Goal: Task Accomplishment & Management: Complete application form

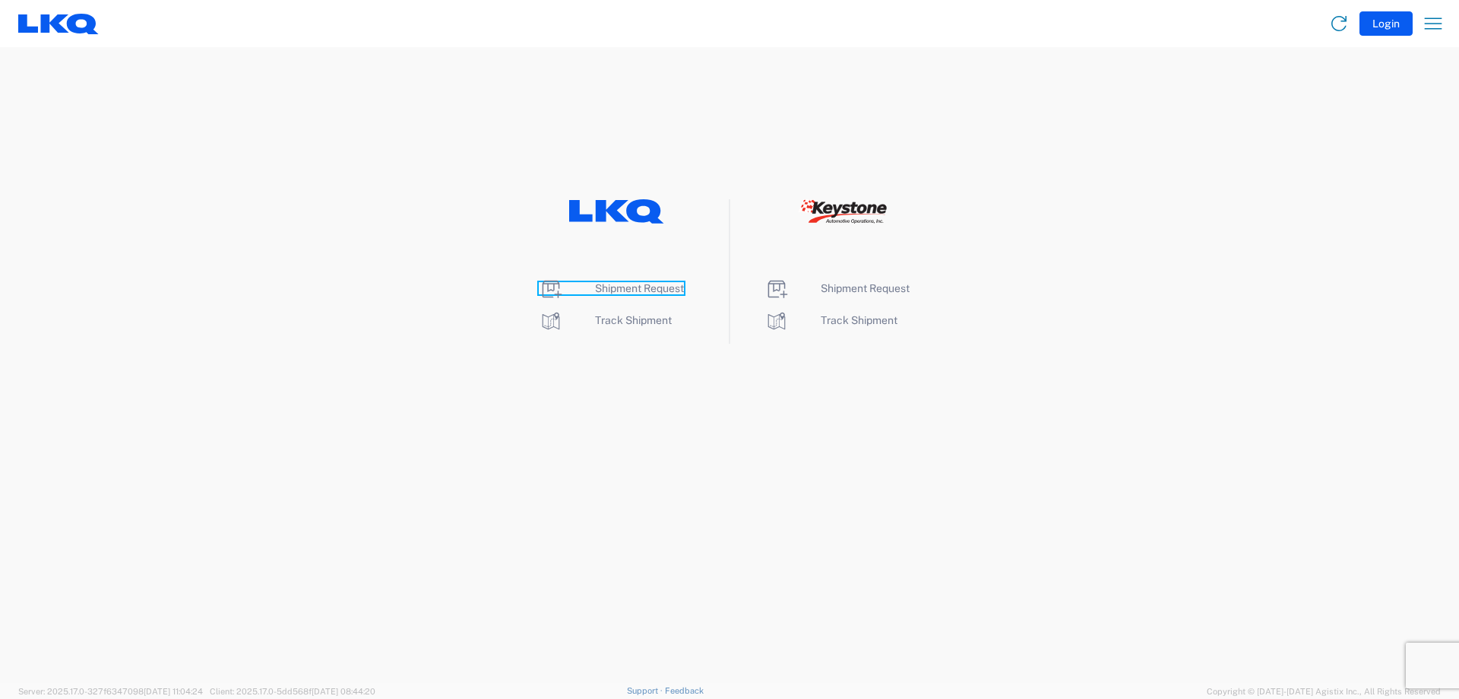
click at [629, 283] on span "Shipment Request" at bounding box center [639, 288] width 89 height 12
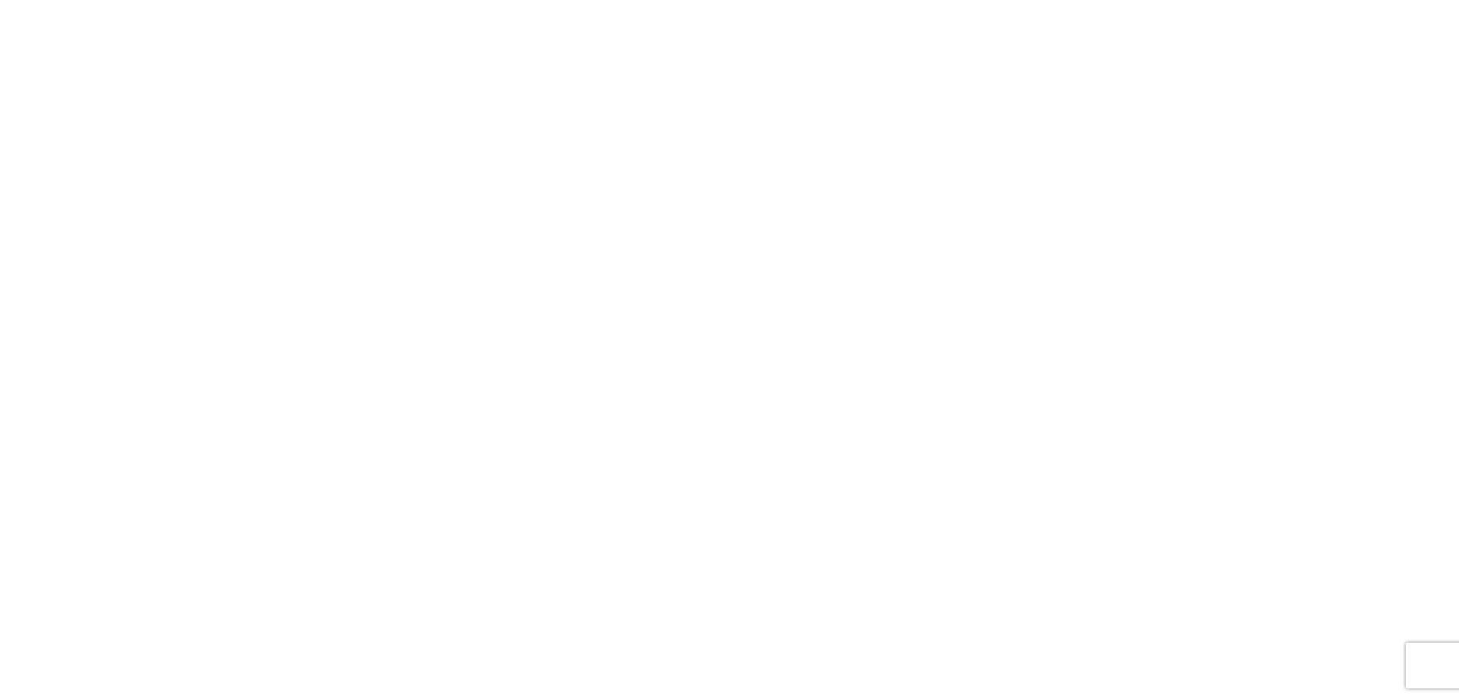
select select "FULL"
select select "LBS"
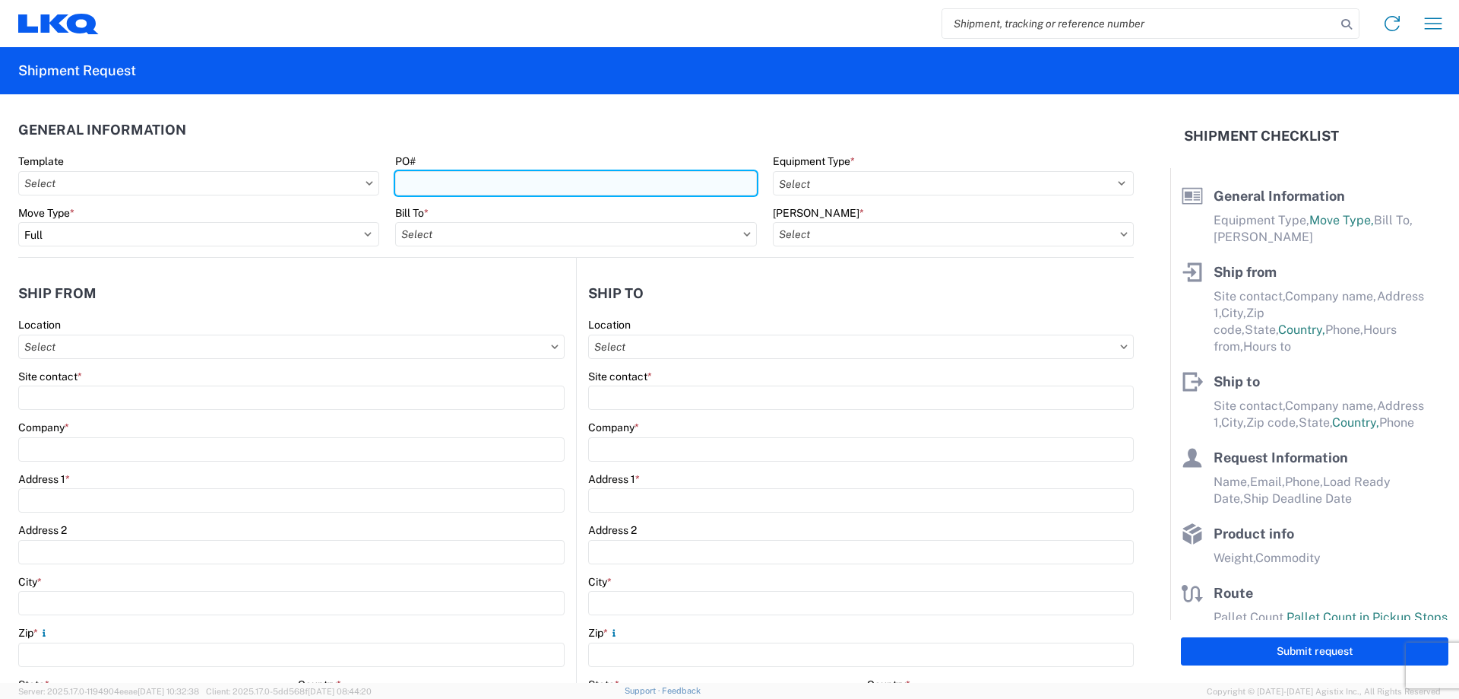
click at [592, 182] on input "PO#" at bounding box center [575, 183] width 361 height 24
paste input "1723907"
type input "1723907C"
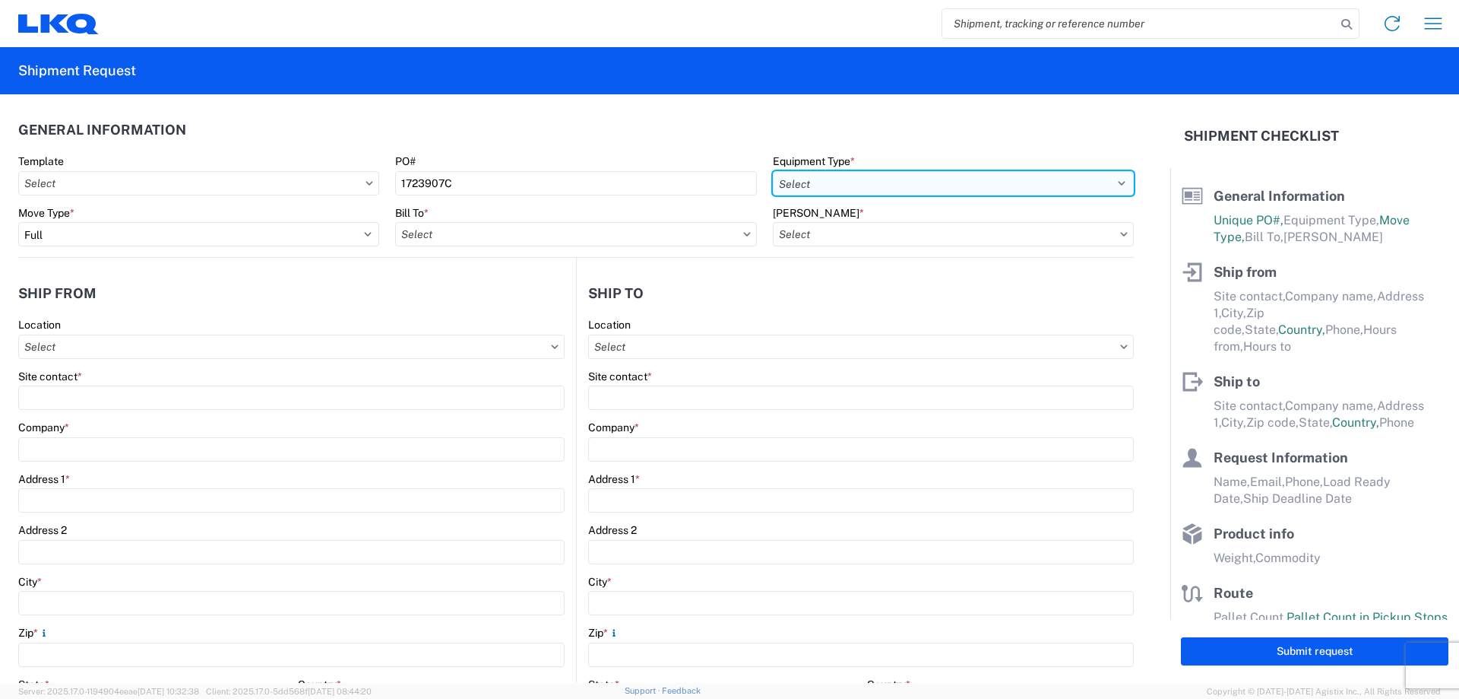
click at [751, 171] on select "Select 53’ Dry Van Flatbed Dropdeck (van) Lowboy (flatbed) Rail" at bounding box center [953, 183] width 361 height 24
select select "STDV"
click at [751, 171] on select "Select 53’ Dry Van Flatbed Dropdeck (van) Lowboy (flatbed) Rail" at bounding box center [953, 183] width 361 height 24
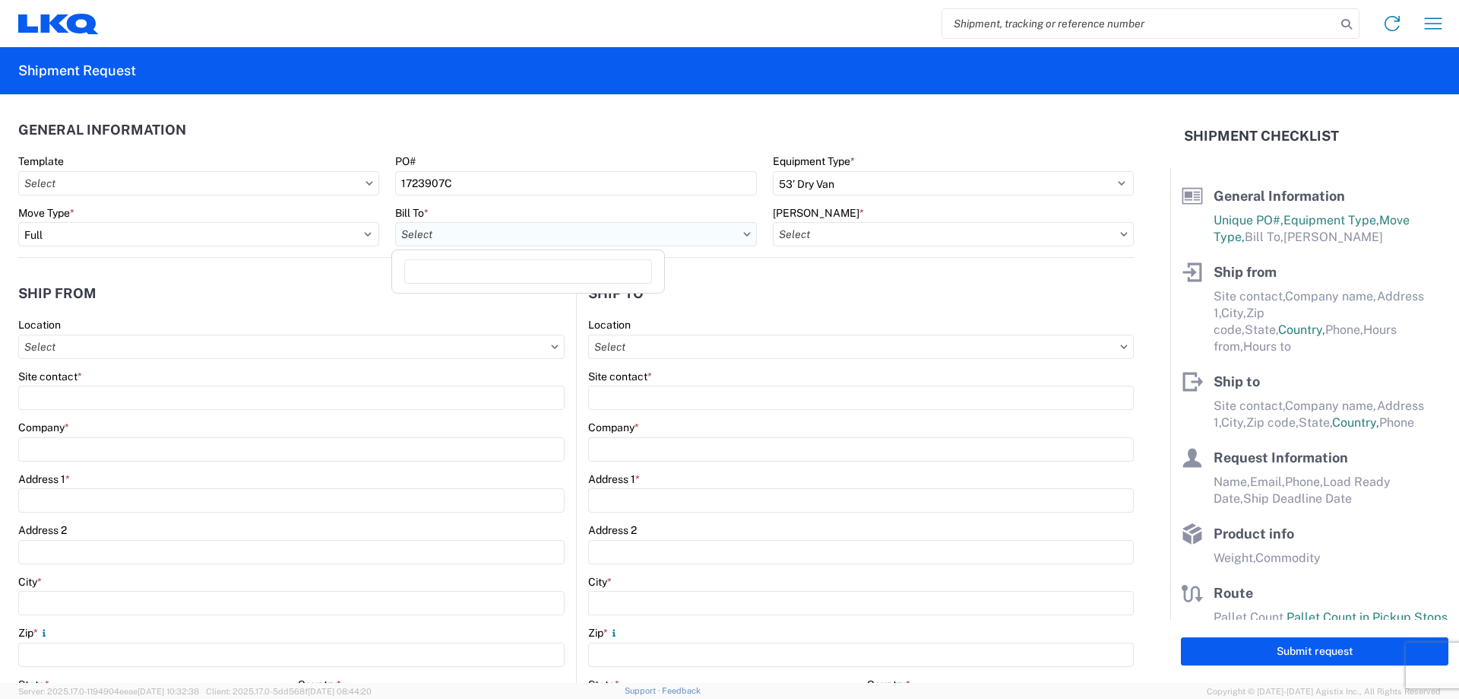
click at [654, 240] on input "Bill To *" at bounding box center [575, 234] width 361 height 24
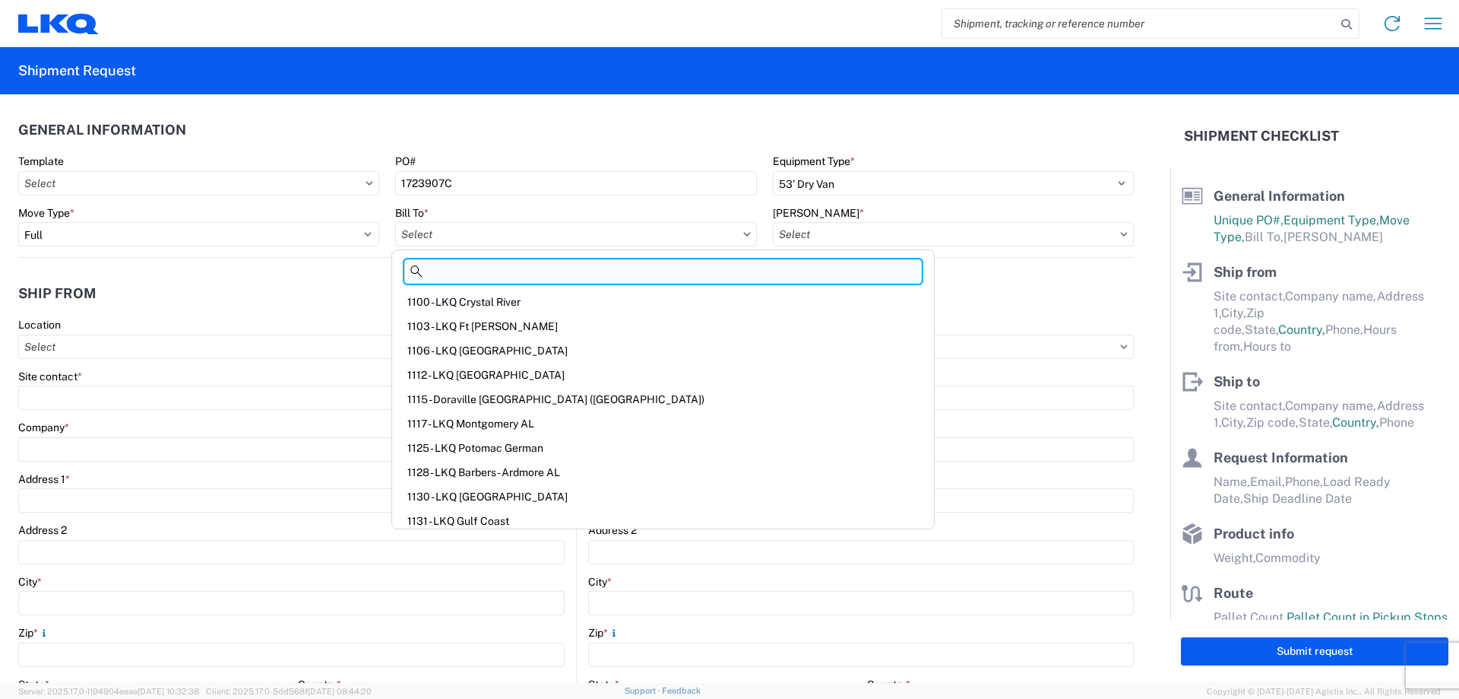
click at [474, 276] on input at bounding box center [663, 271] width 518 height 24
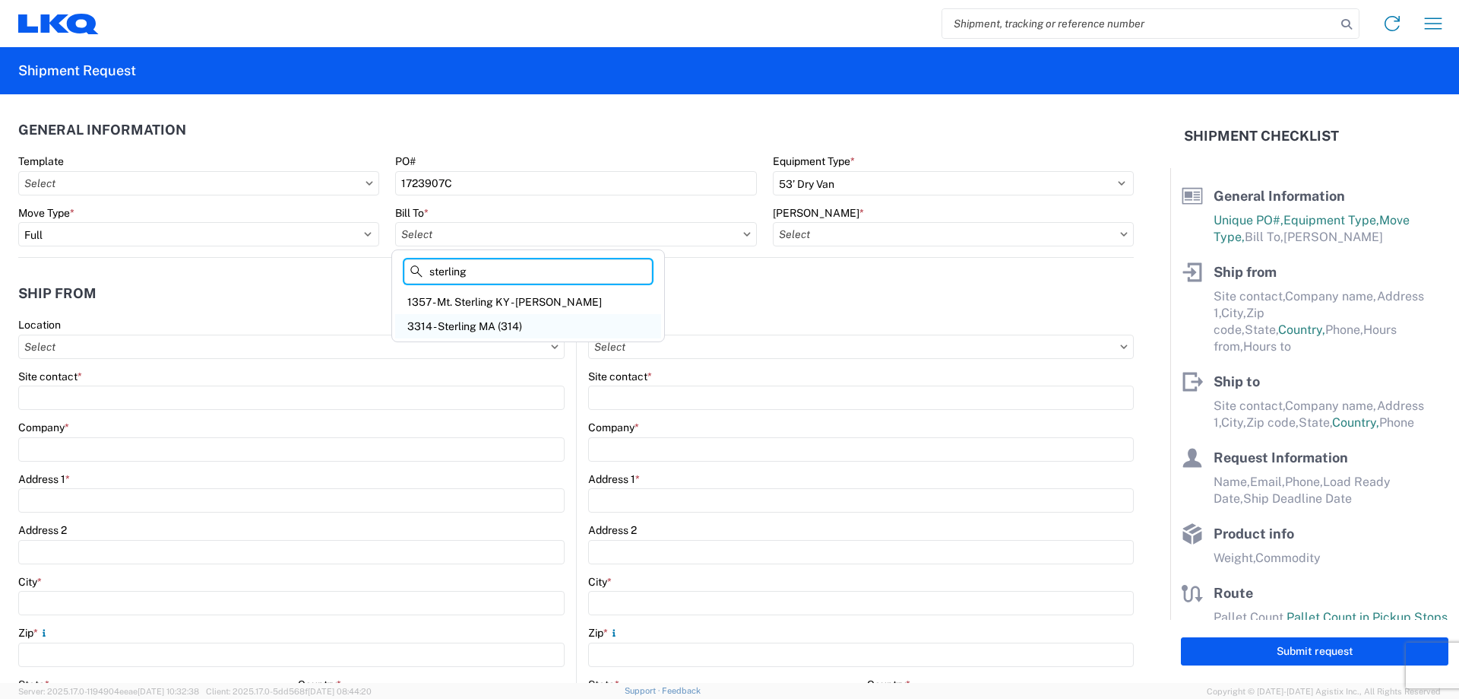
type input "sterling"
click at [474, 318] on div "3314 - Sterling MA (314)" at bounding box center [528, 326] width 266 height 24
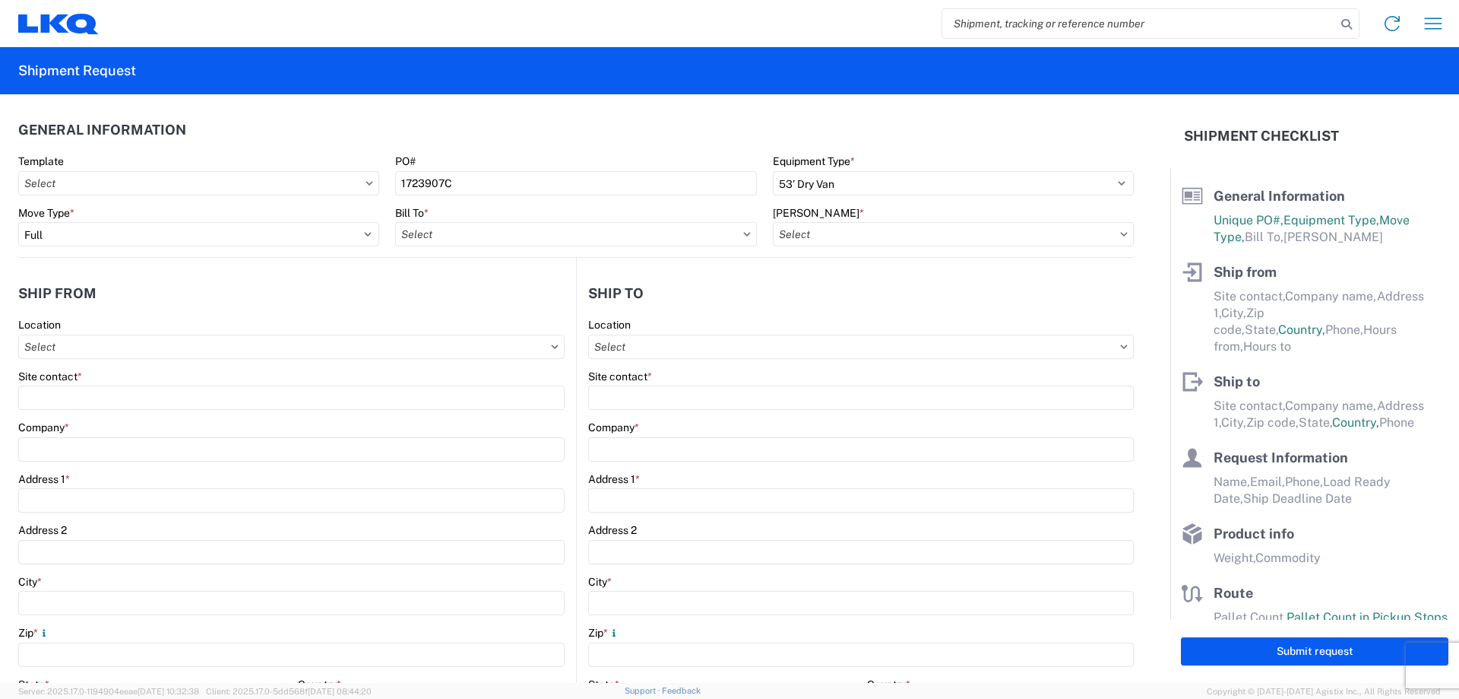
type input "3314 - Sterling MA (314)"
click at [751, 240] on input "[PERSON_NAME] *" at bounding box center [953, 234] width 361 height 24
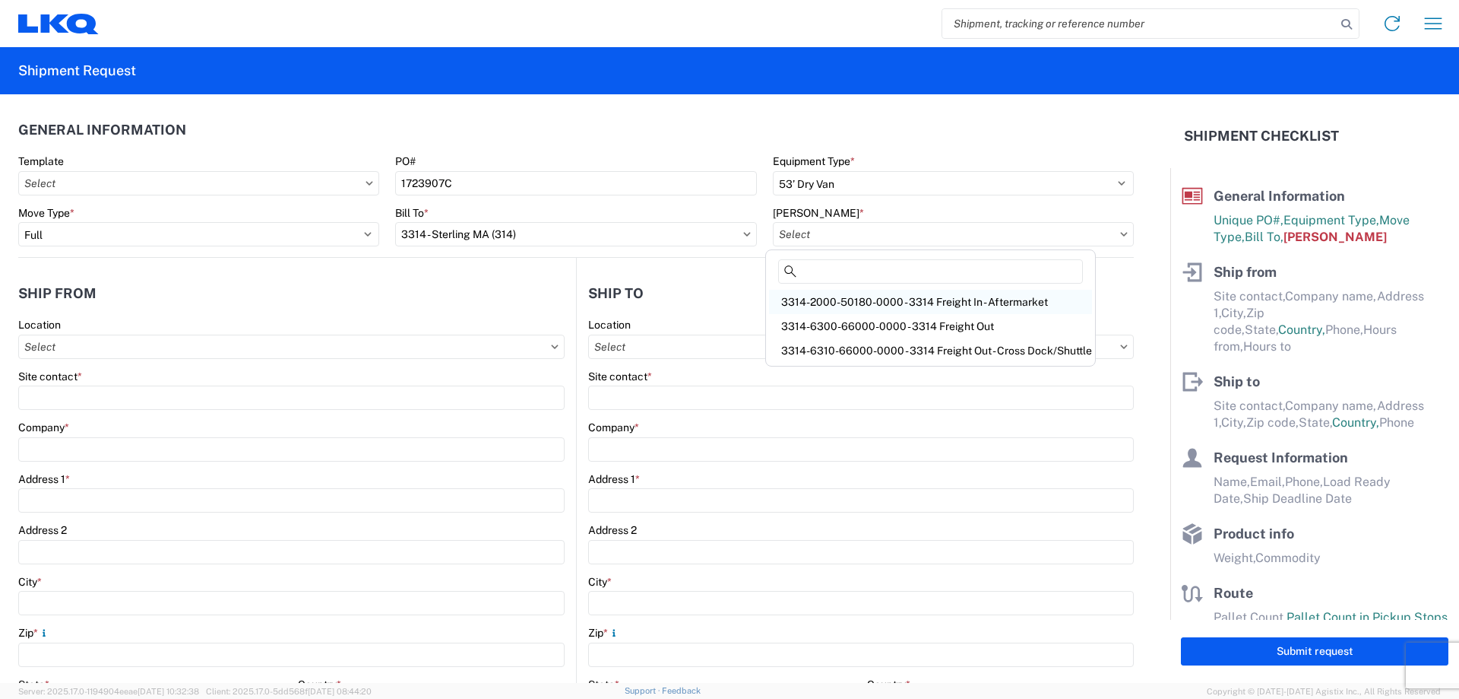
click at [751, 299] on div "3314-2000-50180-0000 - 3314 Freight In - Aftermarket" at bounding box center [930, 302] width 323 height 24
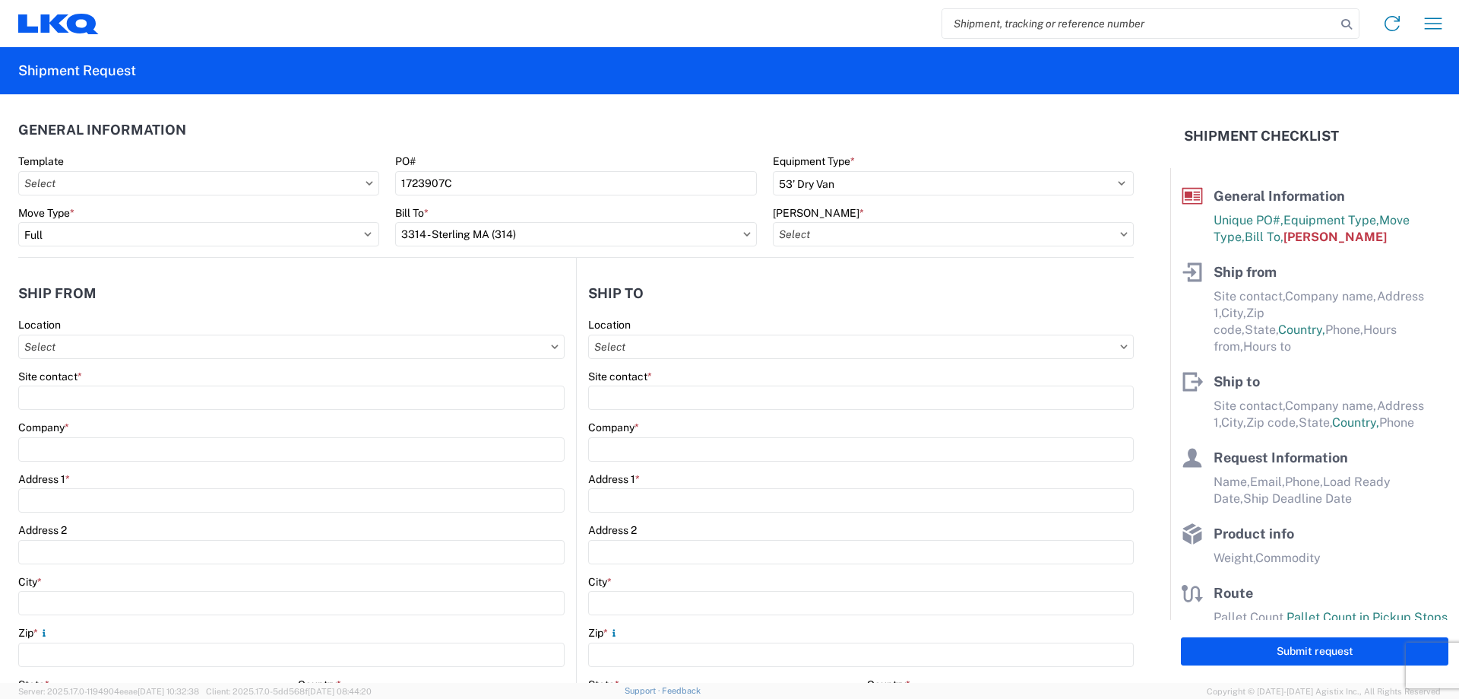
type input "3314-2000-50180-0000 - 3314 Freight In - Aftermarket"
click at [75, 383] on div "Site contact *" at bounding box center [291, 389] width 547 height 41
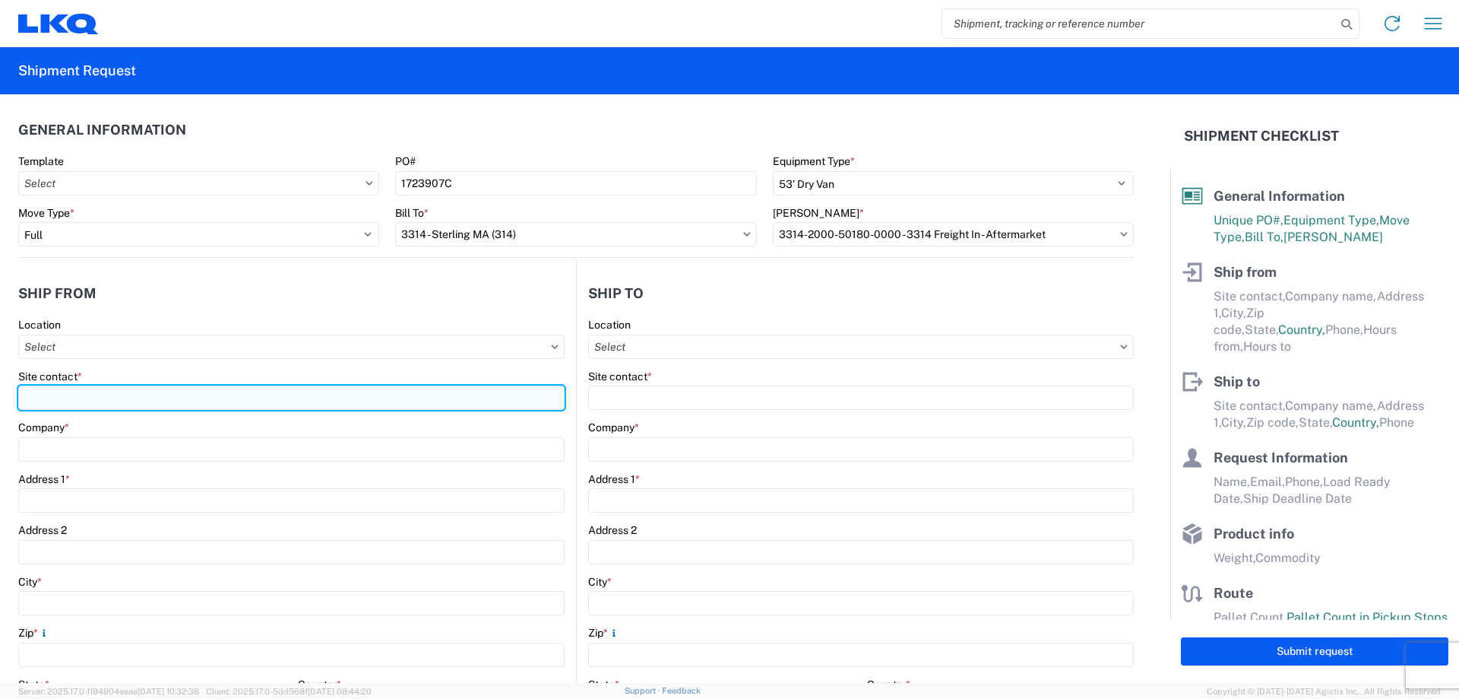
click at [87, 390] on input "Site contact *" at bounding box center [291, 397] width 547 height 24
type input "[PERSON_NAME]"
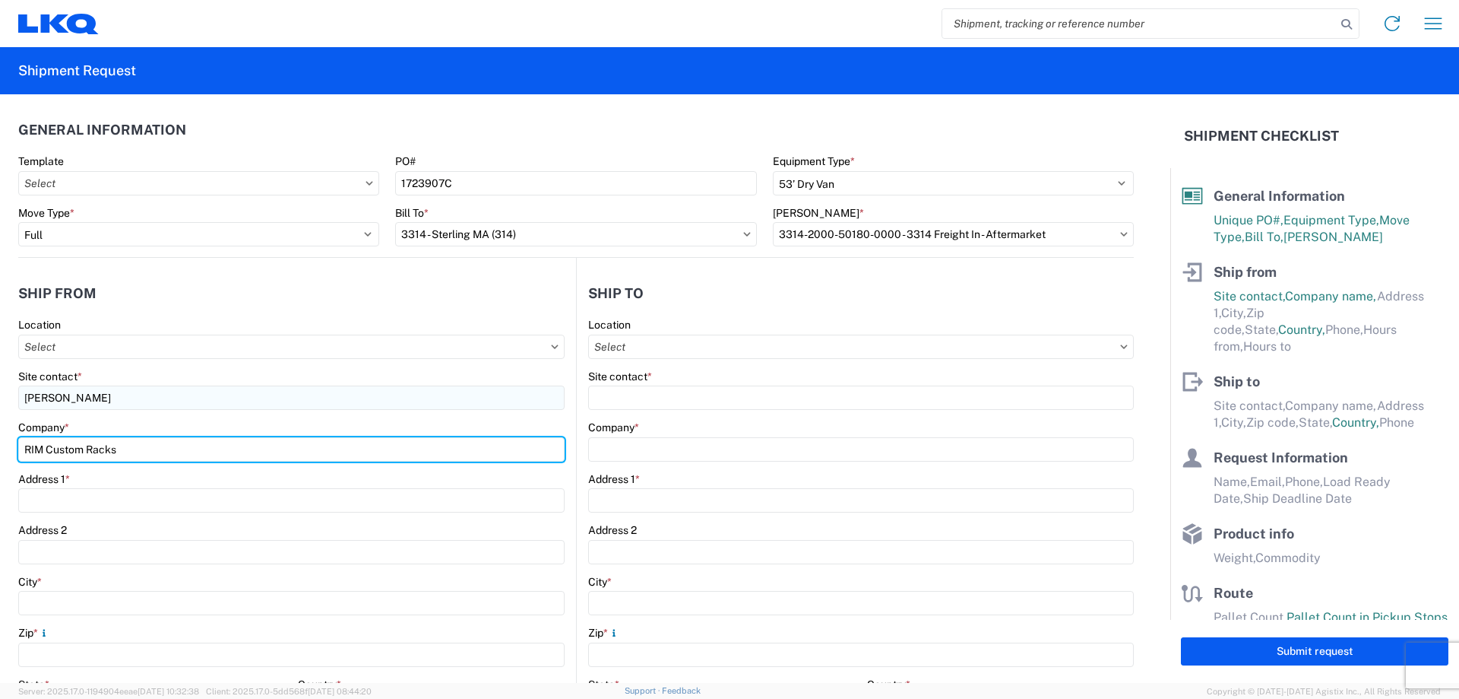
type input "RIM Custom Racks"
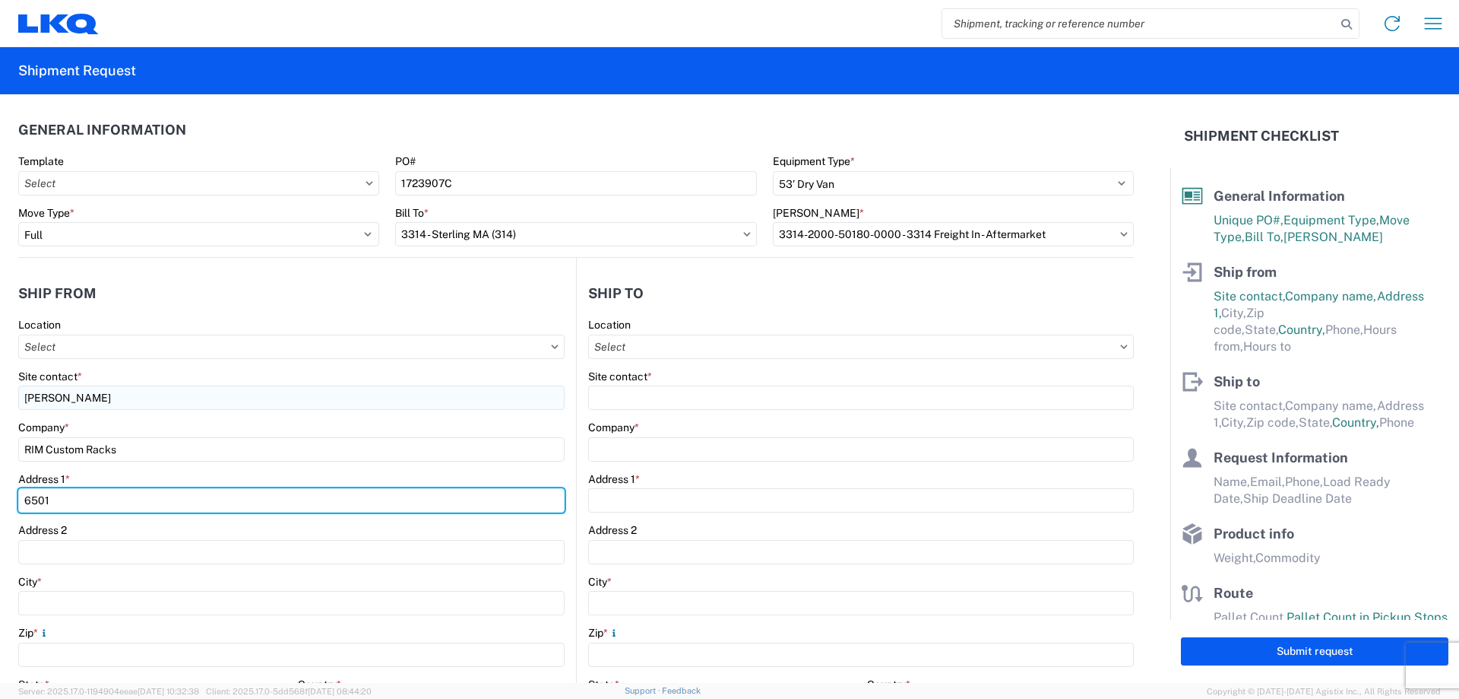
type input "6501 [PERSON_NAME]"
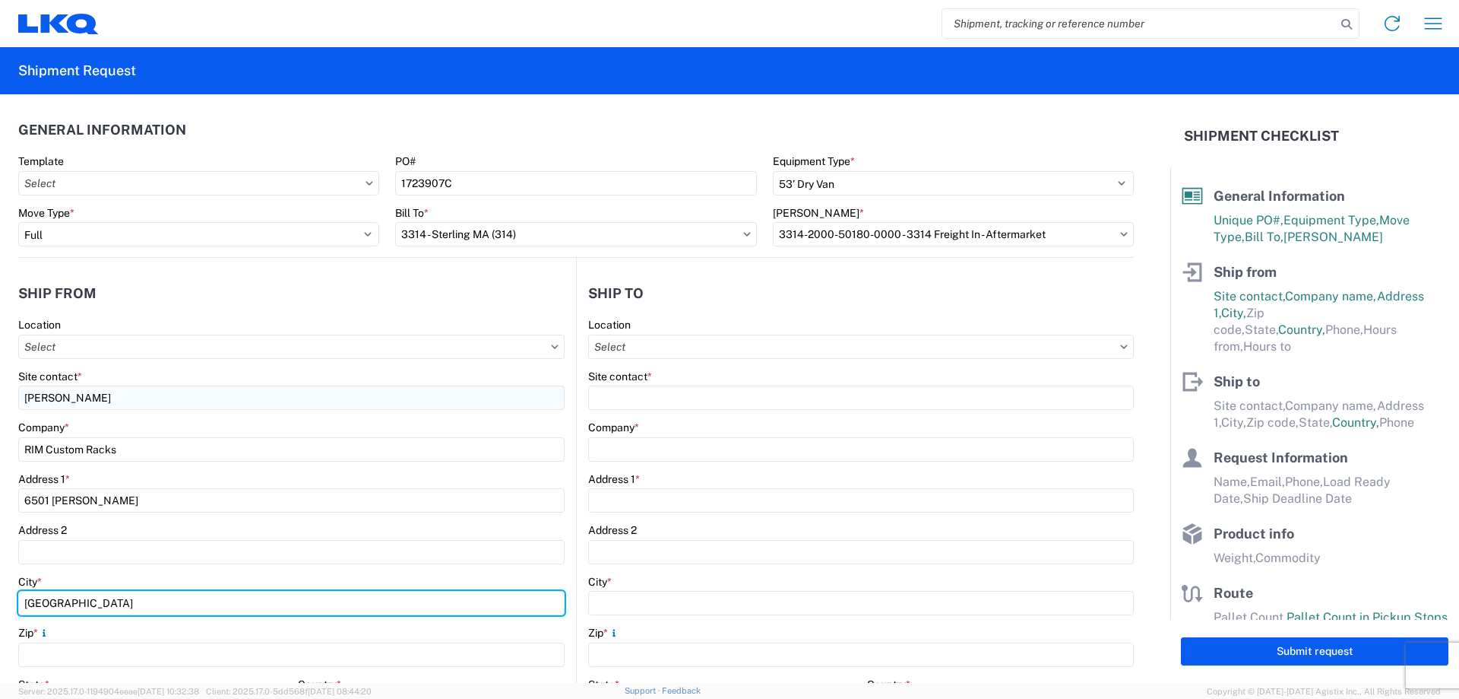
type input "[GEOGRAPHIC_DATA]"
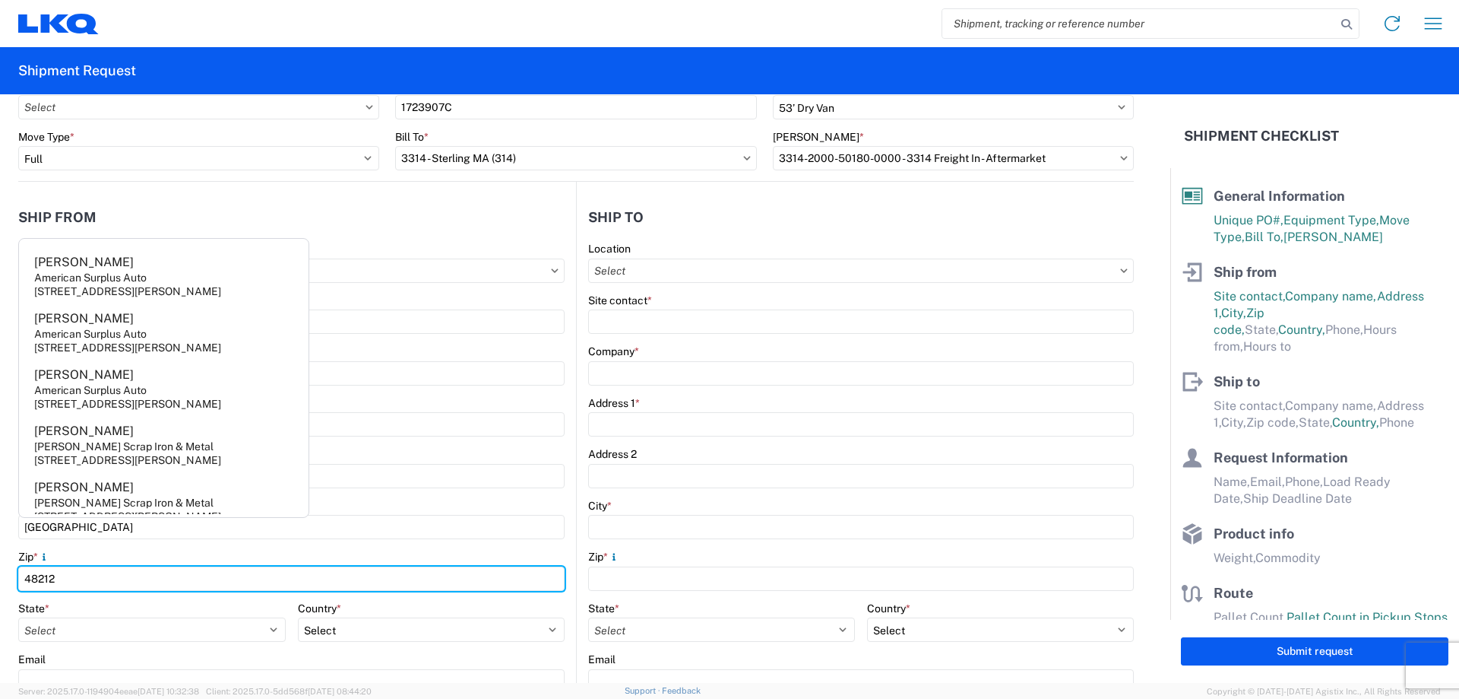
scroll to position [71, 0]
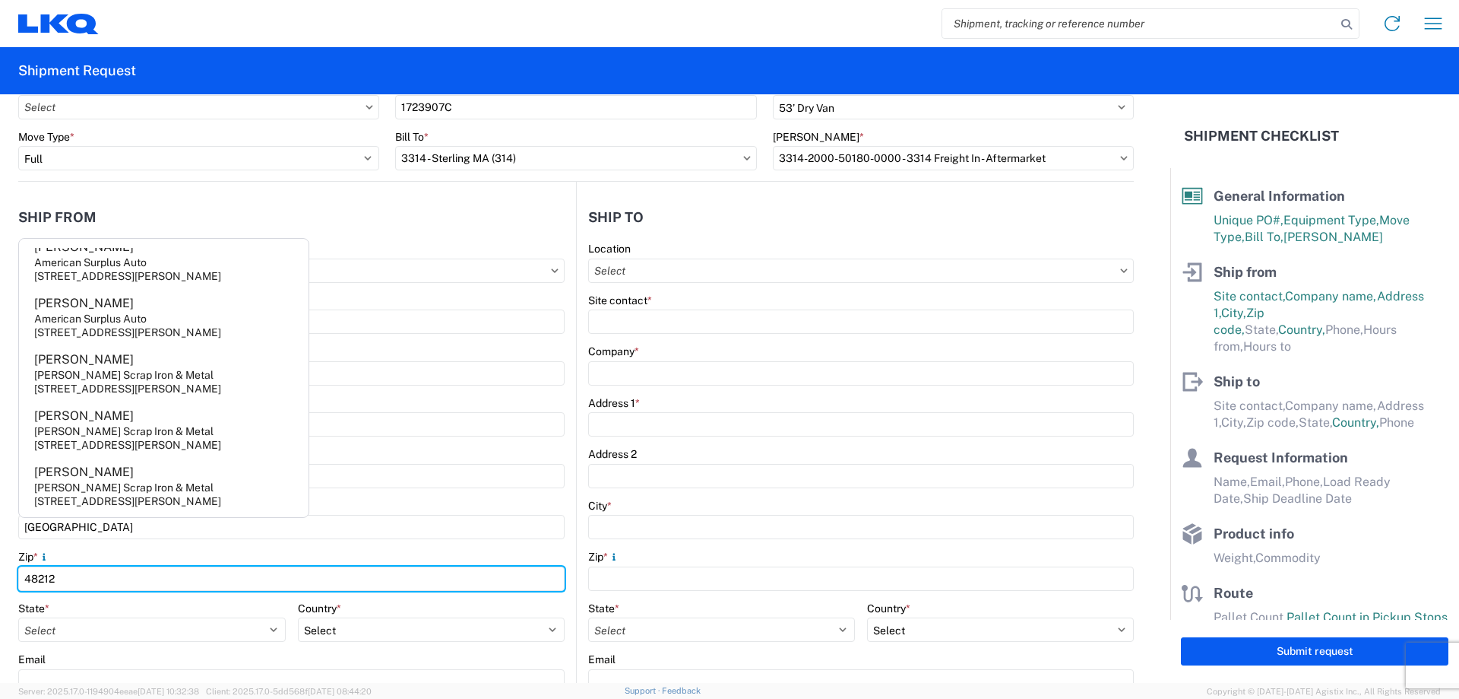
type input "48212"
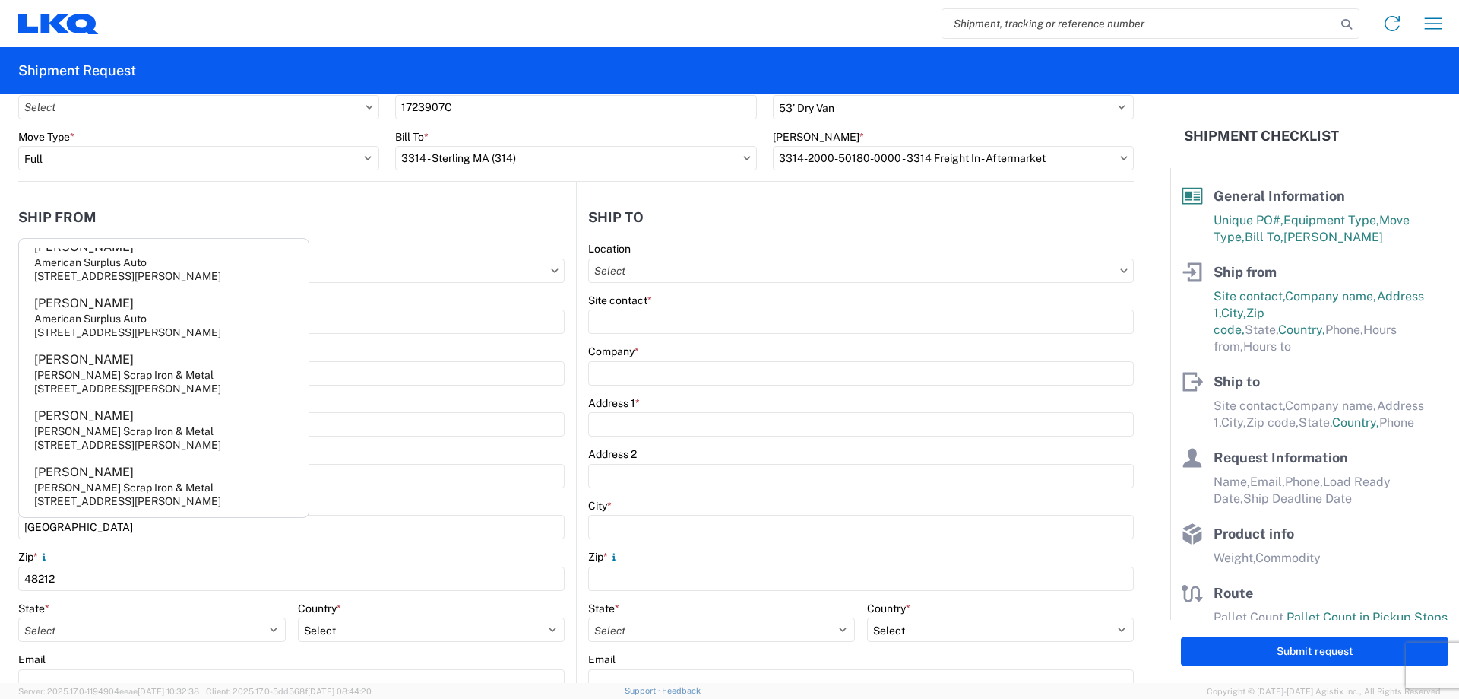
click at [467, 430] on div "Zip *" at bounding box center [291, 557] width 547 height 14
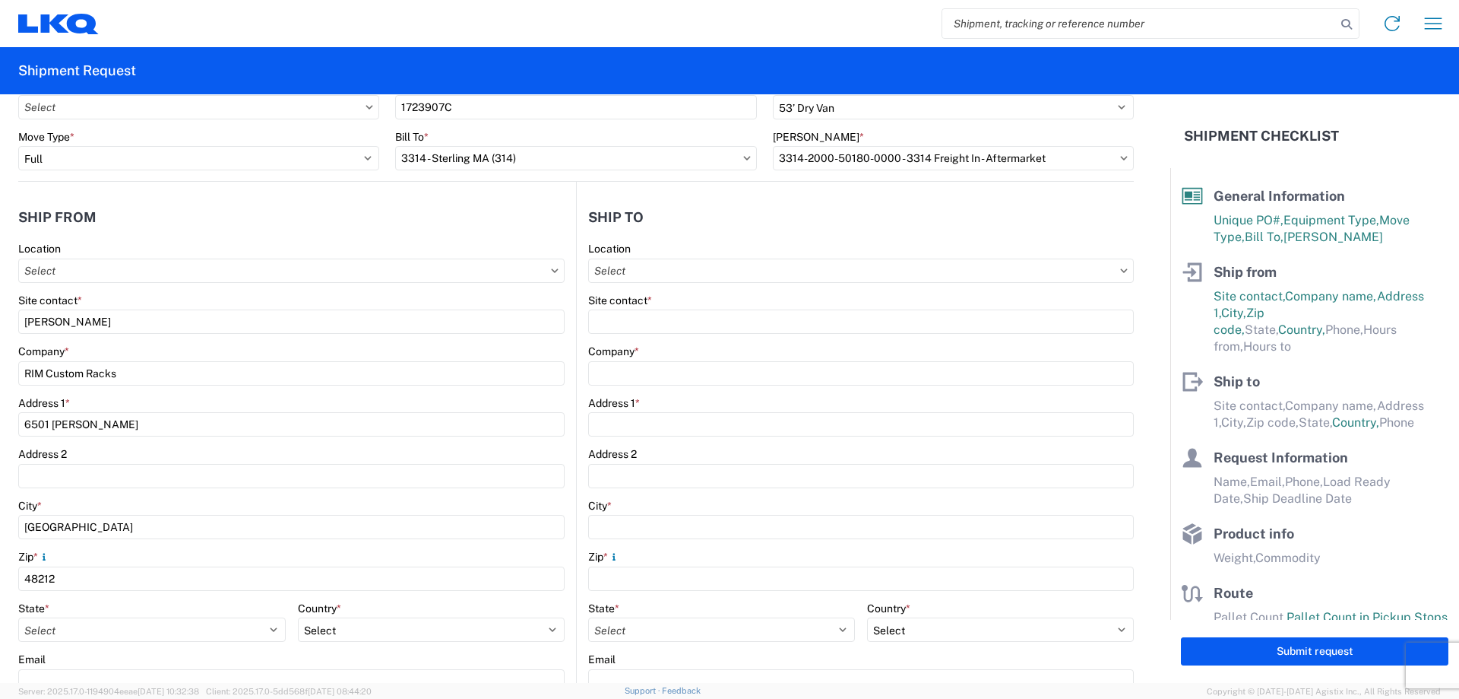
click at [119, 430] on div "State *" at bounding box center [152, 608] width 268 height 14
click at [122, 430] on select "Select [US_STATE] [US_STATE] [US_STATE] [US_STATE] Armed Forces Americas Armed …" at bounding box center [152, 629] width 268 height 24
select select "MI"
click at [18, 430] on select "Select [US_STATE] [US_STATE] [US_STATE] [US_STATE] Armed Forces Americas Armed …" at bounding box center [152, 629] width 268 height 24
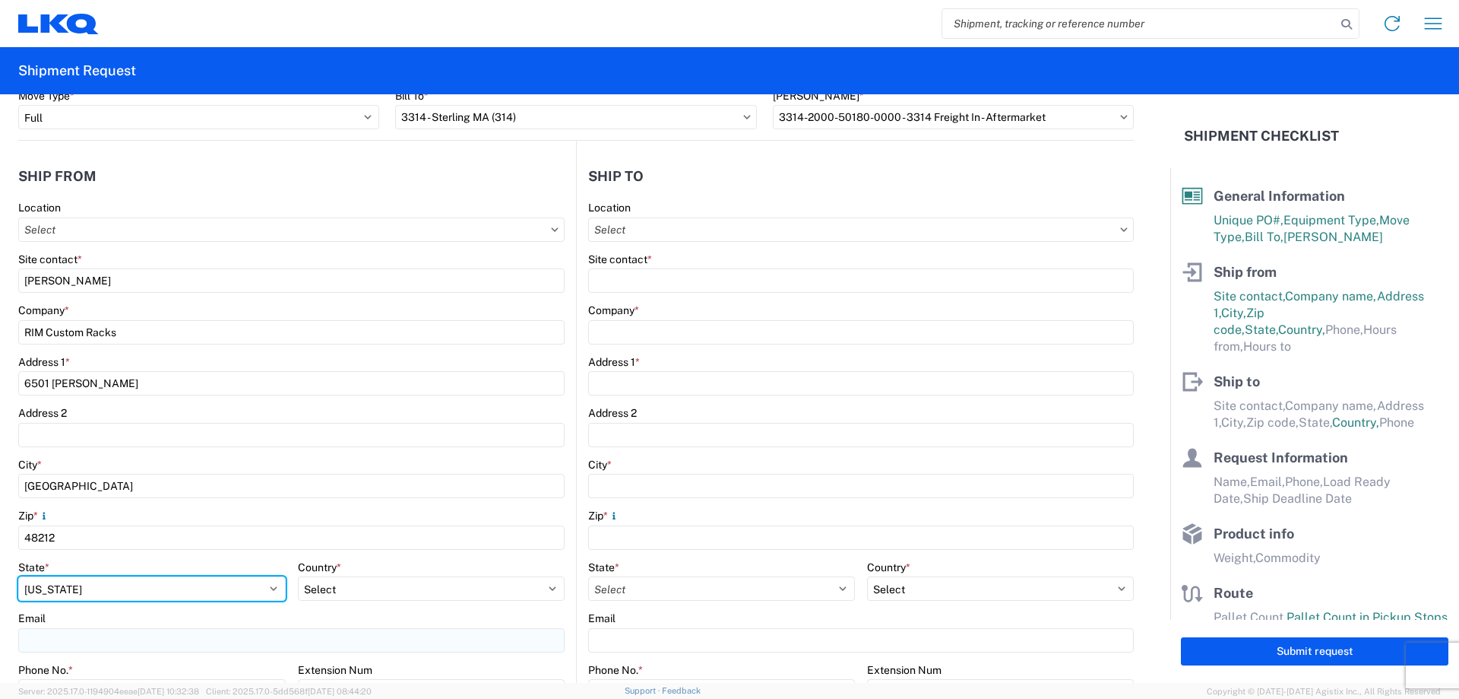
scroll to position [152, 0]
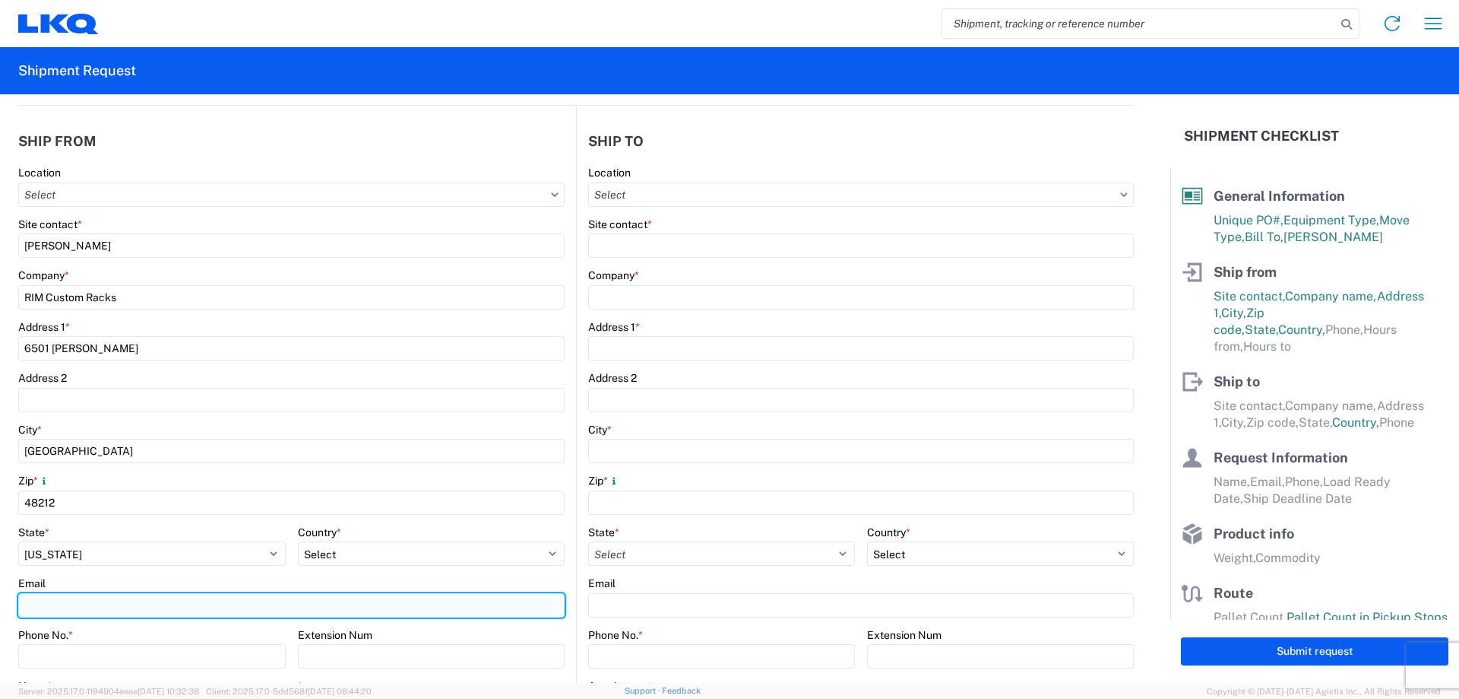
click at [275, 430] on input "Email" at bounding box center [291, 605] width 547 height 24
type input "[EMAIL_ADDRESS][DOMAIN_NAME]"
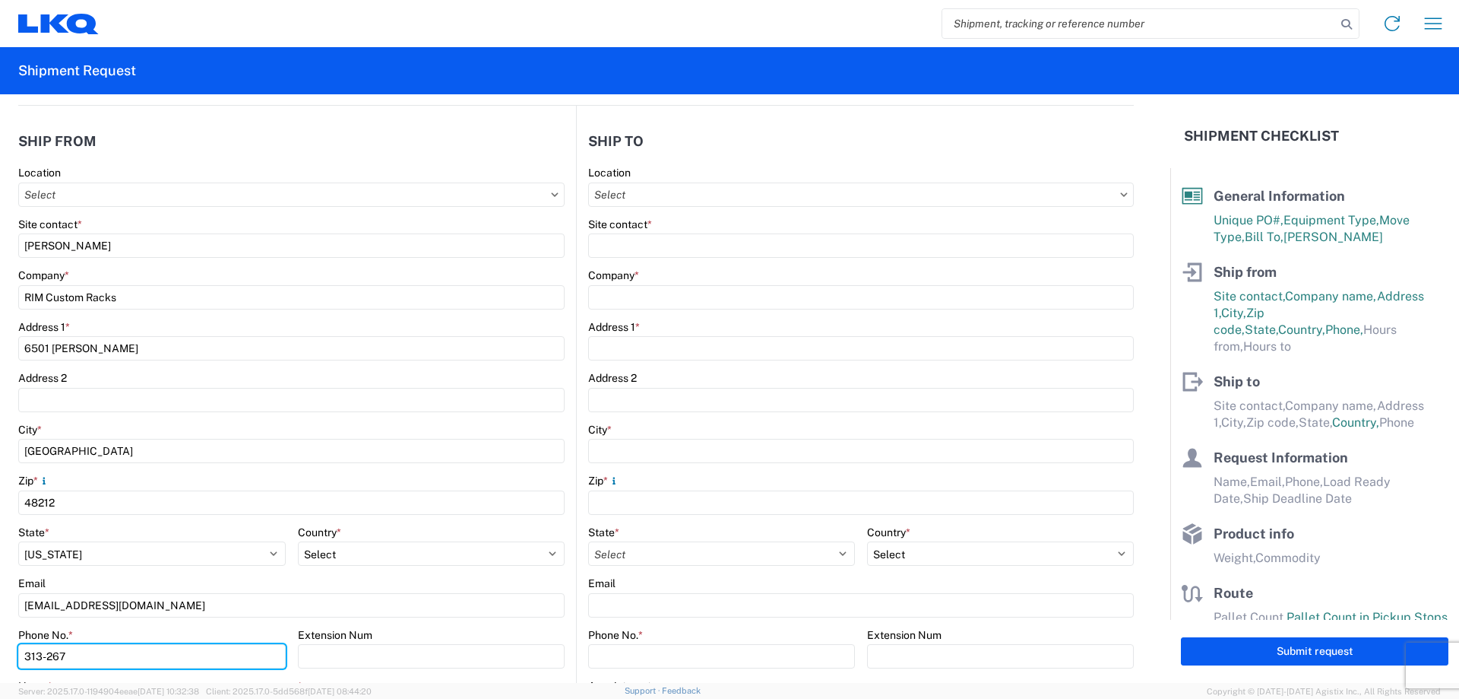
type input "[PHONE_NUMBER]"
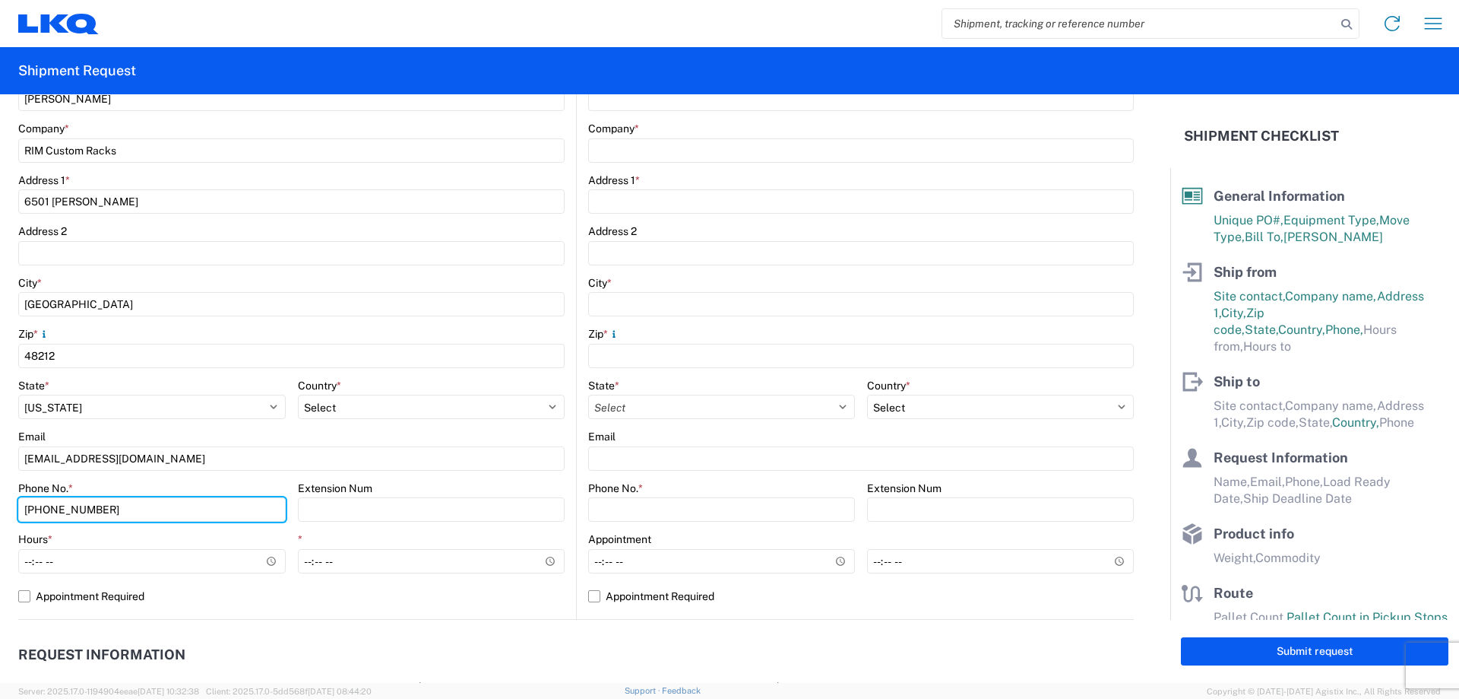
scroll to position [304, 0]
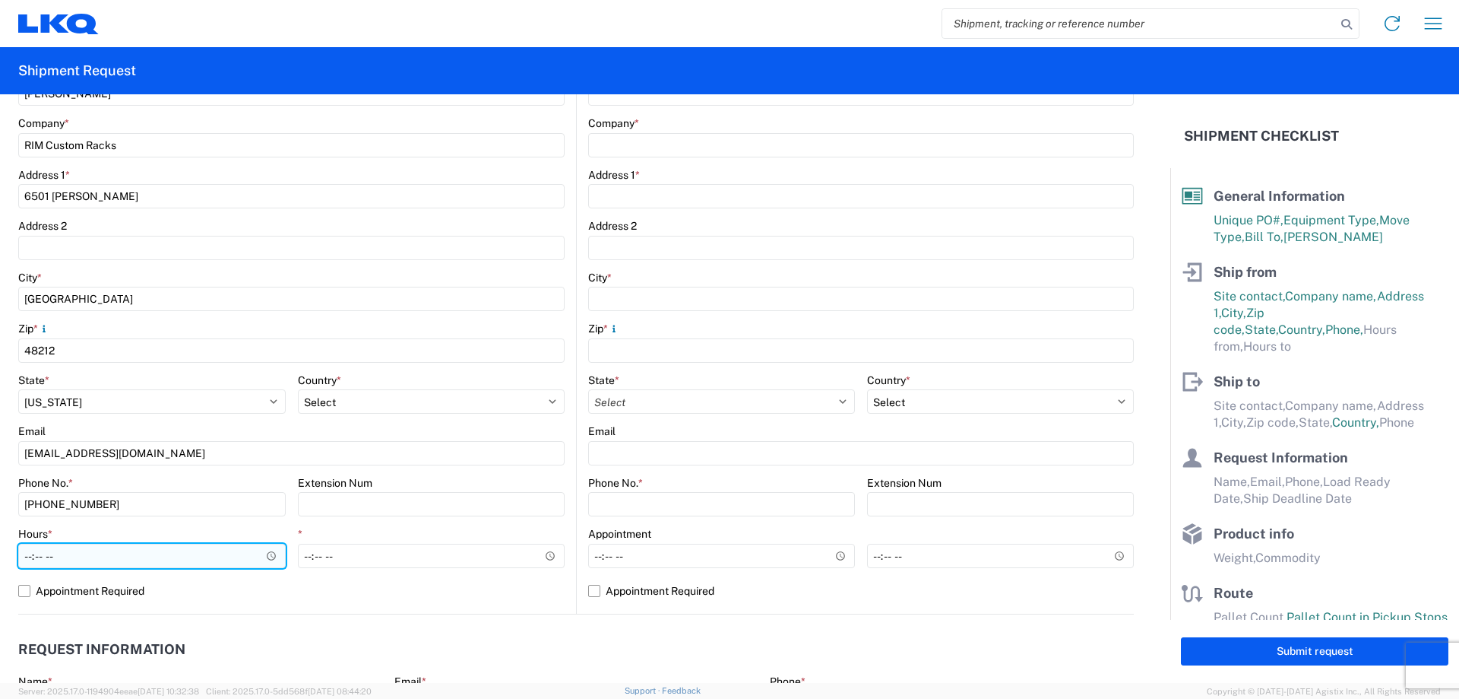
click at [160, 430] on input "Hours *" at bounding box center [152, 555] width 268 height 24
click at [271, 430] on input "Hours *" at bounding box center [152, 555] width 268 height 24
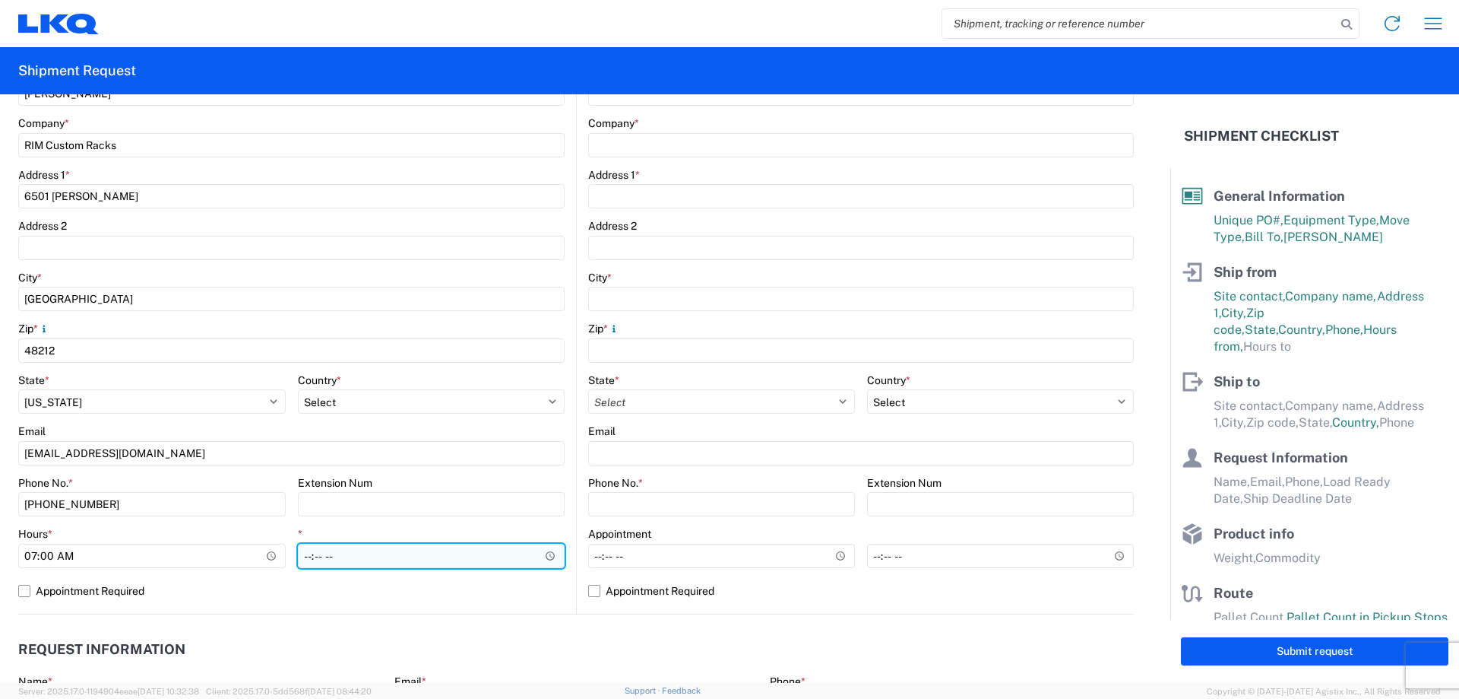
type input "07:00"
click at [394, 430] on input "*" at bounding box center [432, 555] width 268 height 24
click at [550, 430] on input "*" at bounding box center [432, 555] width 268 height 24
type input "14:00"
click at [587, 430] on agx-request-info "Request Information Name * Email * Merchant Phone * Load Ready Date * Ship Dead…" at bounding box center [576, 695] width 1116 height 163
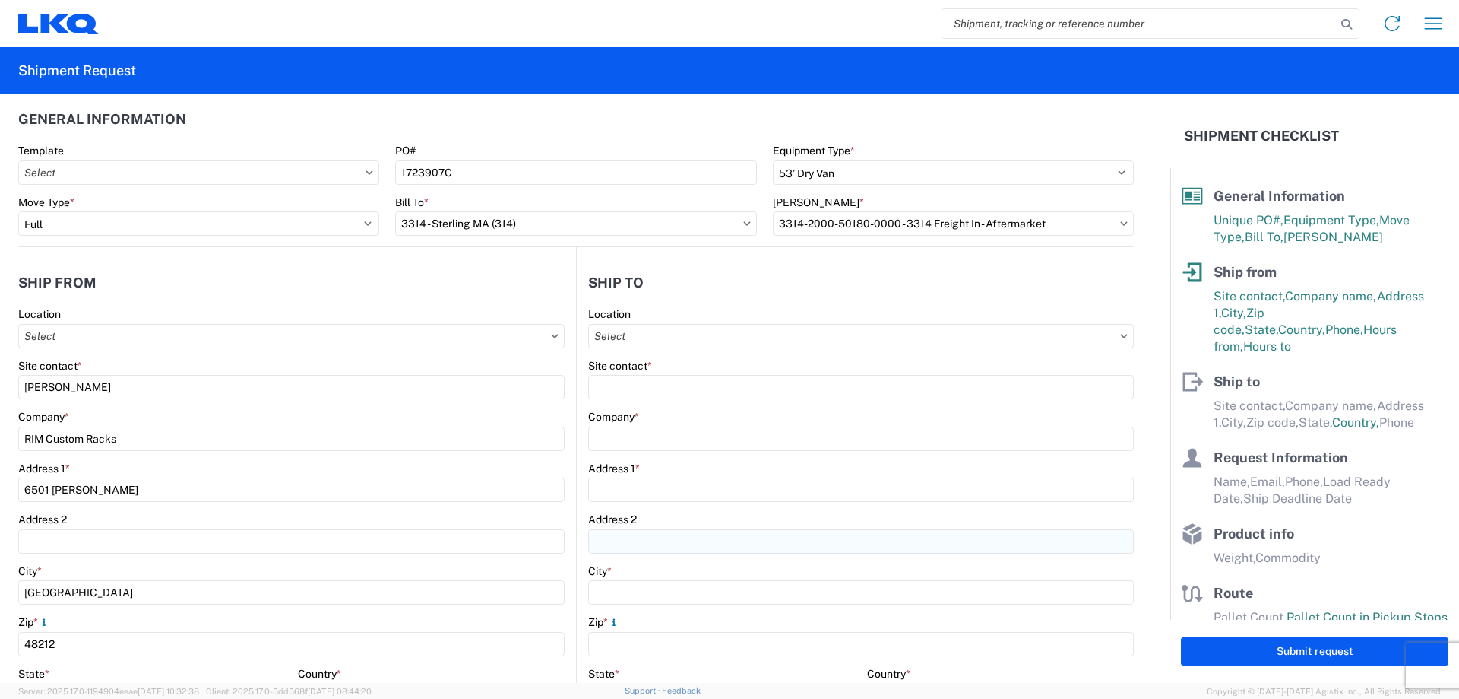
scroll to position [0, 0]
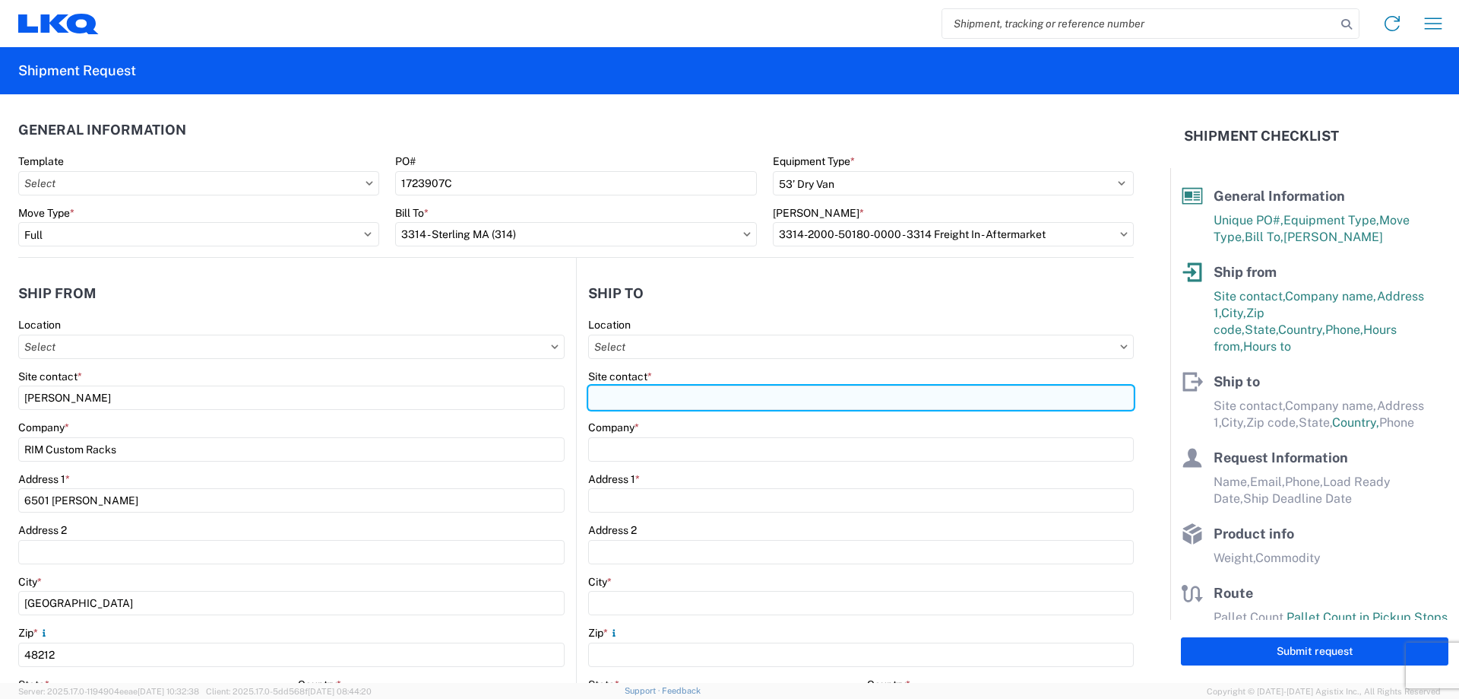
click at [631, 401] on input "Site contact *" at bounding box center [861, 397] width 546 height 24
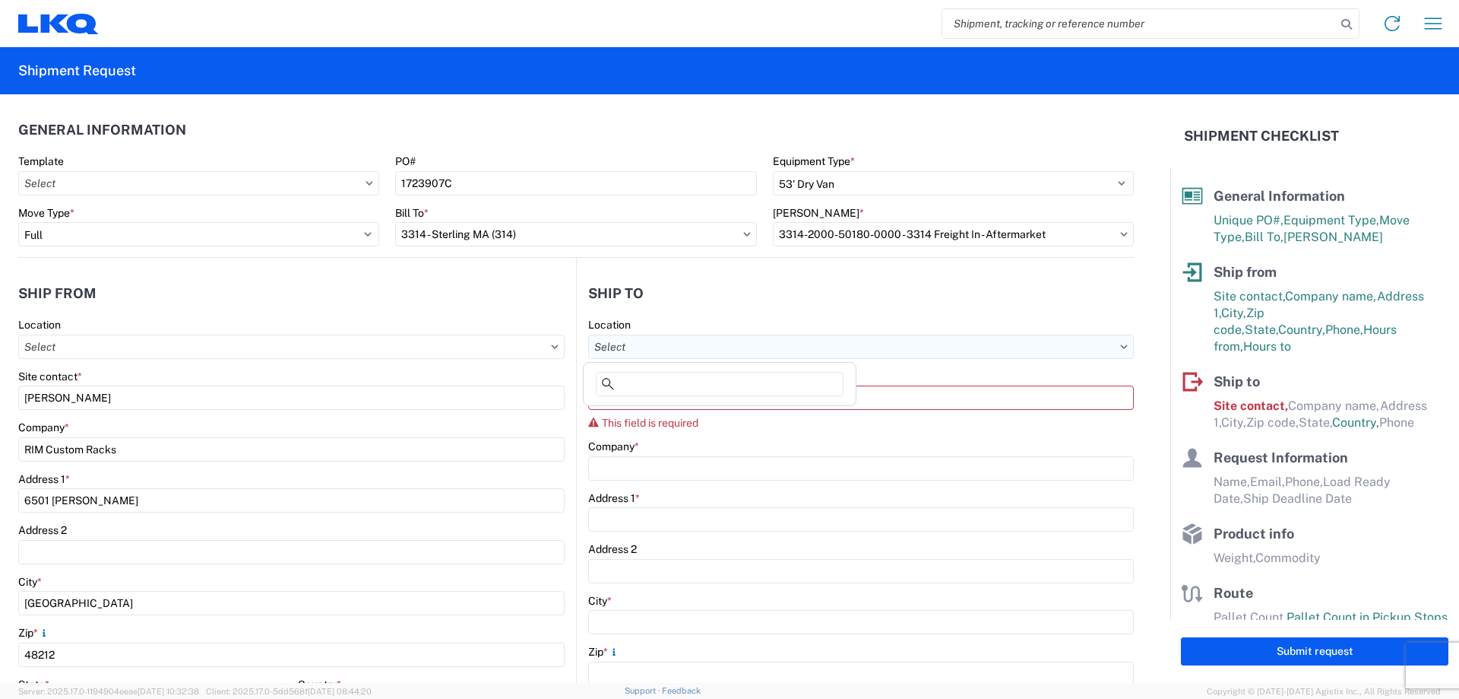
click at [638, 341] on input "Location" at bounding box center [861, 346] width 546 height 24
type input "3314"
click at [651, 401] on div "3314" at bounding box center [720, 387] width 266 height 30
click at [654, 413] on div "3314 - Sterling MA (314)" at bounding box center [720, 414] width 266 height 24
type input "3314 - Sterling MA (314)"
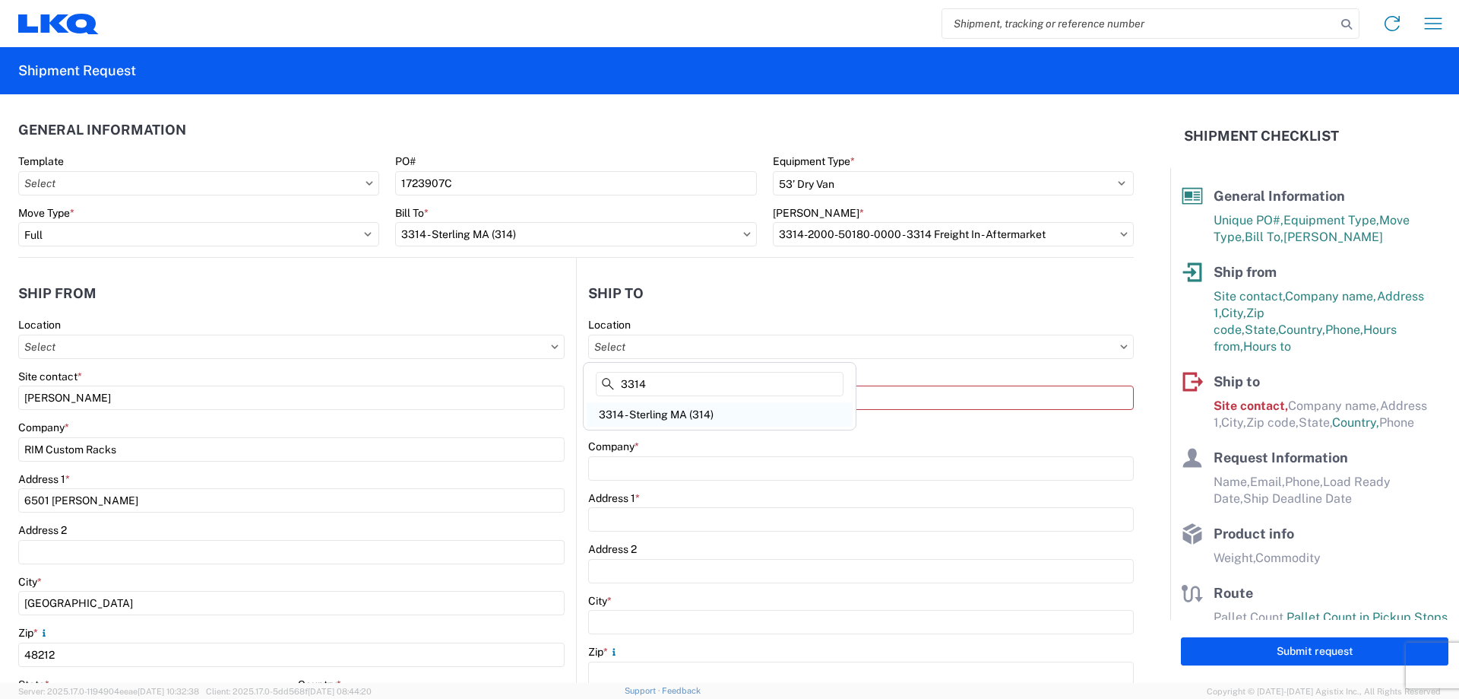
type input "3314 Sterling"
type input "[STREET_ADDRESS]"
type input "Sterling"
type input "01564"
select select "US"
